Goal: Information Seeking & Learning: Learn about a topic

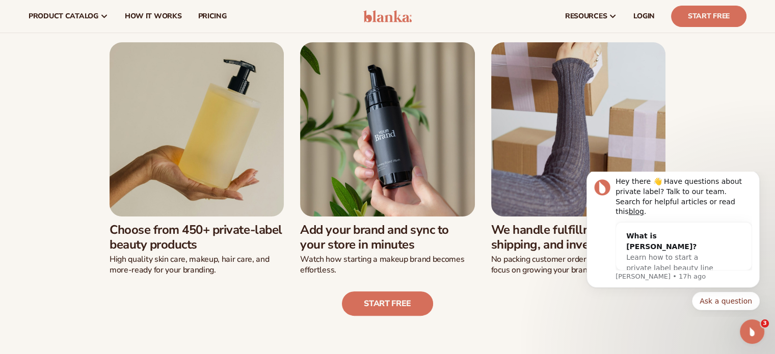
scroll to position [202, 0]
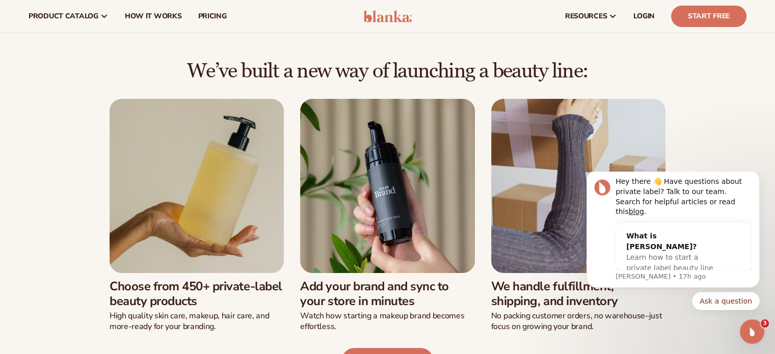
drag, startPoint x: 173, startPoint y: 70, endPoint x: 636, endPoint y: 65, distance: 462.4
click at [636, 65] on h2 "We’ve built a new way of launching a beauty line:" at bounding box center [388, 71] width 718 height 22
copy h2 "We’ve built a new way of launching a beauty line:"
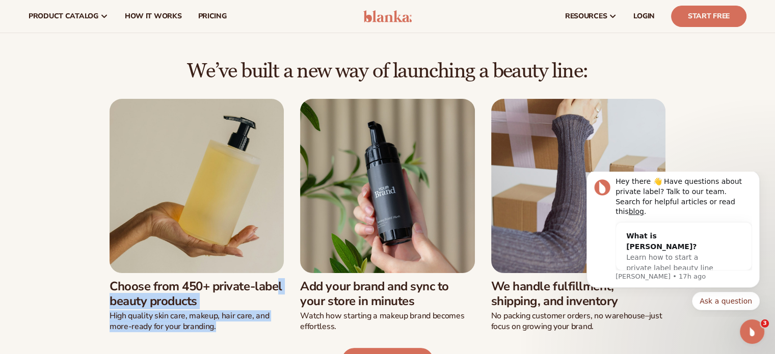
drag, startPoint x: 89, startPoint y: 287, endPoint x: 226, endPoint y: 311, distance: 139.8
click at [226, 330] on div "Choose from 450+ private-label beauty products High quality [MEDICAL_DATA], mak…" at bounding box center [387, 215] width 597 height 233
copy div "Choose from 450+ private-label beauty products High quality [MEDICAL_DATA], mak…"
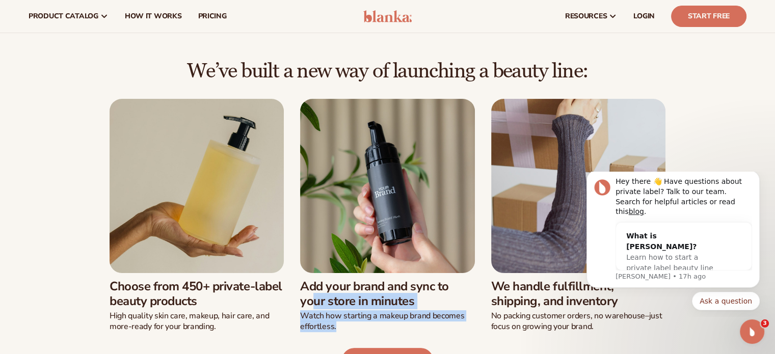
drag, startPoint x: 364, startPoint y: 321, endPoint x: 294, endPoint y: 288, distance: 78.2
click at [294, 288] on div "Choose from 450+ private-label beauty products High quality [MEDICAL_DATA], mak…" at bounding box center [387, 215] width 597 height 233
copy div "Add your brand and sync to your store in minutes Watch how starting a makeup br…"
drag, startPoint x: 493, startPoint y: 286, endPoint x: 614, endPoint y: 332, distance: 128.6
click at [614, 332] on div "We’ve built a new way of launching a beauty line: Choose from 450+ private-labe…" at bounding box center [388, 216] width 718 height 313
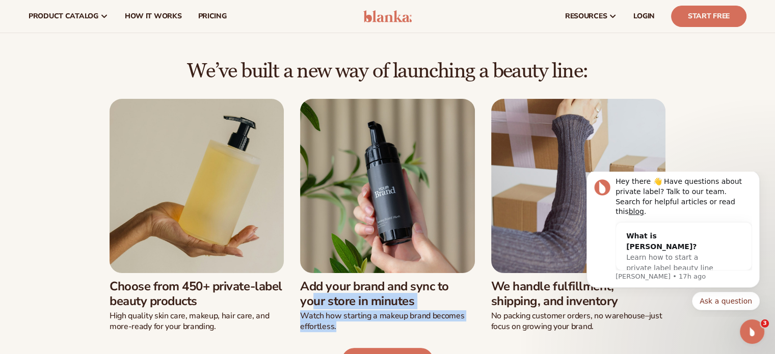
copy div "We handle fulfillment, shipping, and inventory No packing customer orders, no w…"
